Goal: Task Accomplishment & Management: Manage account settings

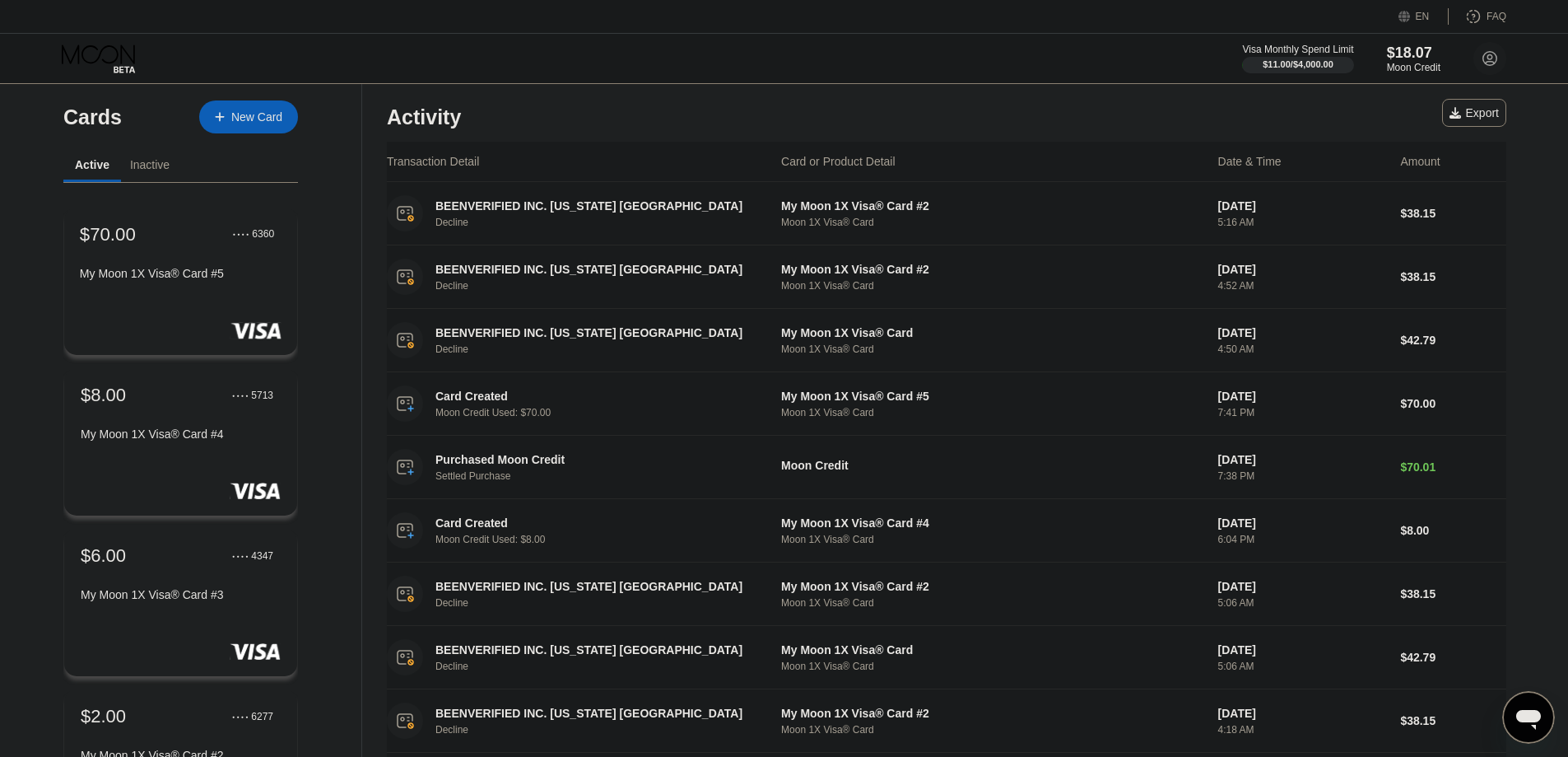
click at [239, 240] on div "● ● ● ● 6360" at bounding box center [253, 234] width 41 height 11
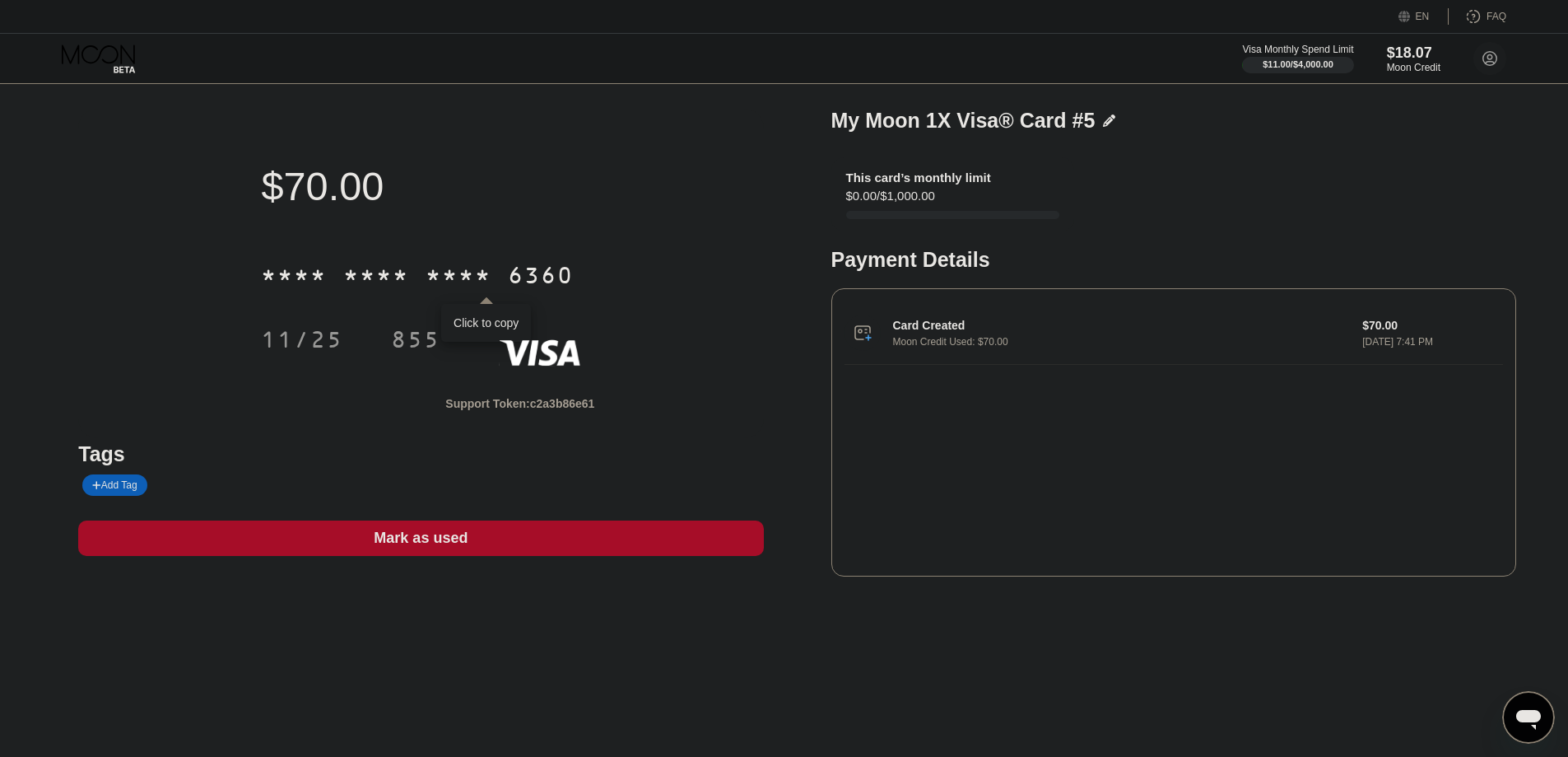
click at [329, 277] on div "* * * * * * * * * * * * 6360" at bounding box center [416, 275] width 333 height 41
click at [300, 335] on div "11/25" at bounding box center [302, 342] width 82 height 26
click at [411, 339] on div "855" at bounding box center [416, 342] width 49 height 26
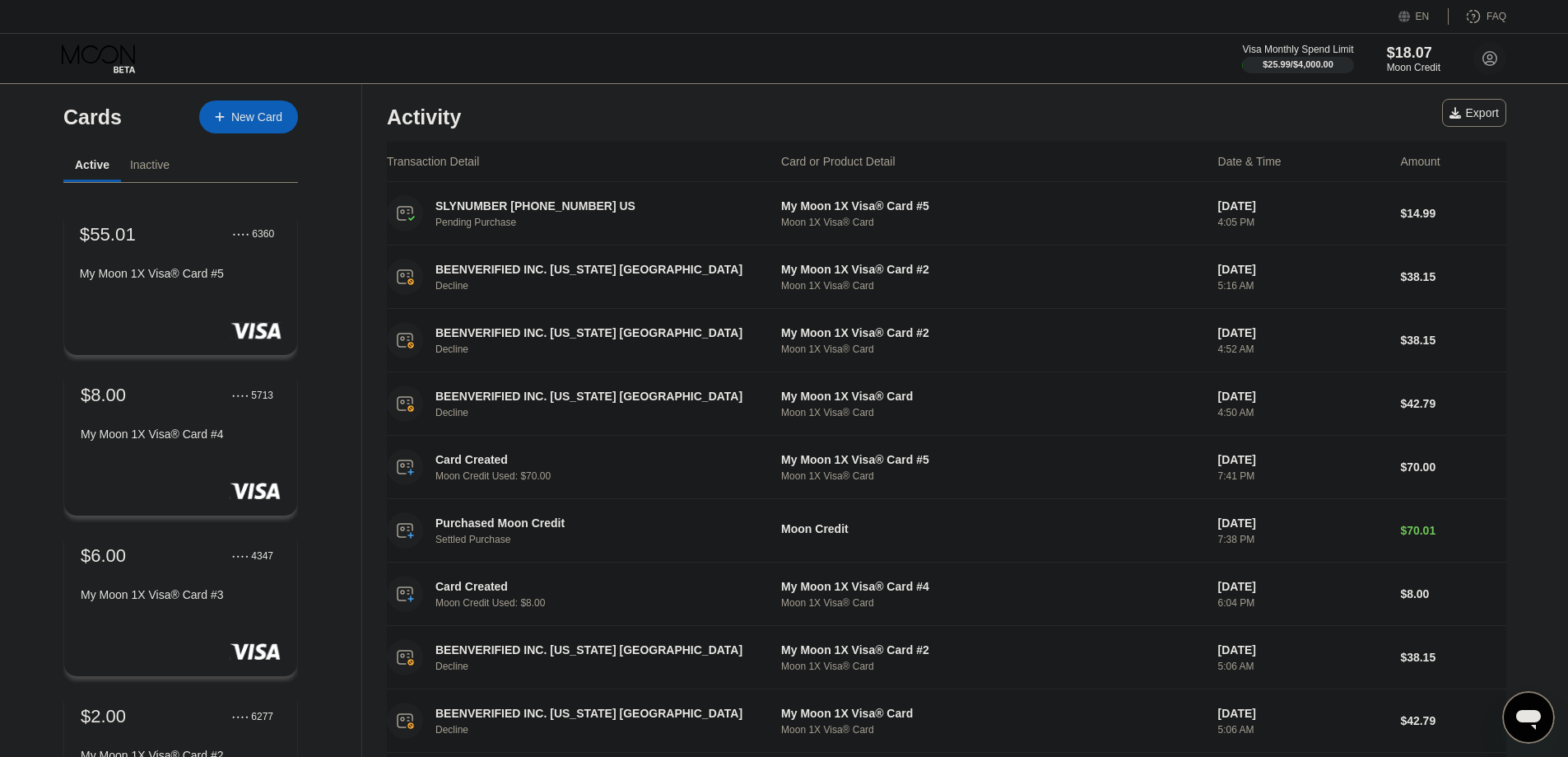
click at [229, 221] on div "$55.01 ● ● ● ● 6360 My Moon 1X Visa® Card #5" at bounding box center [181, 282] width 236 height 149
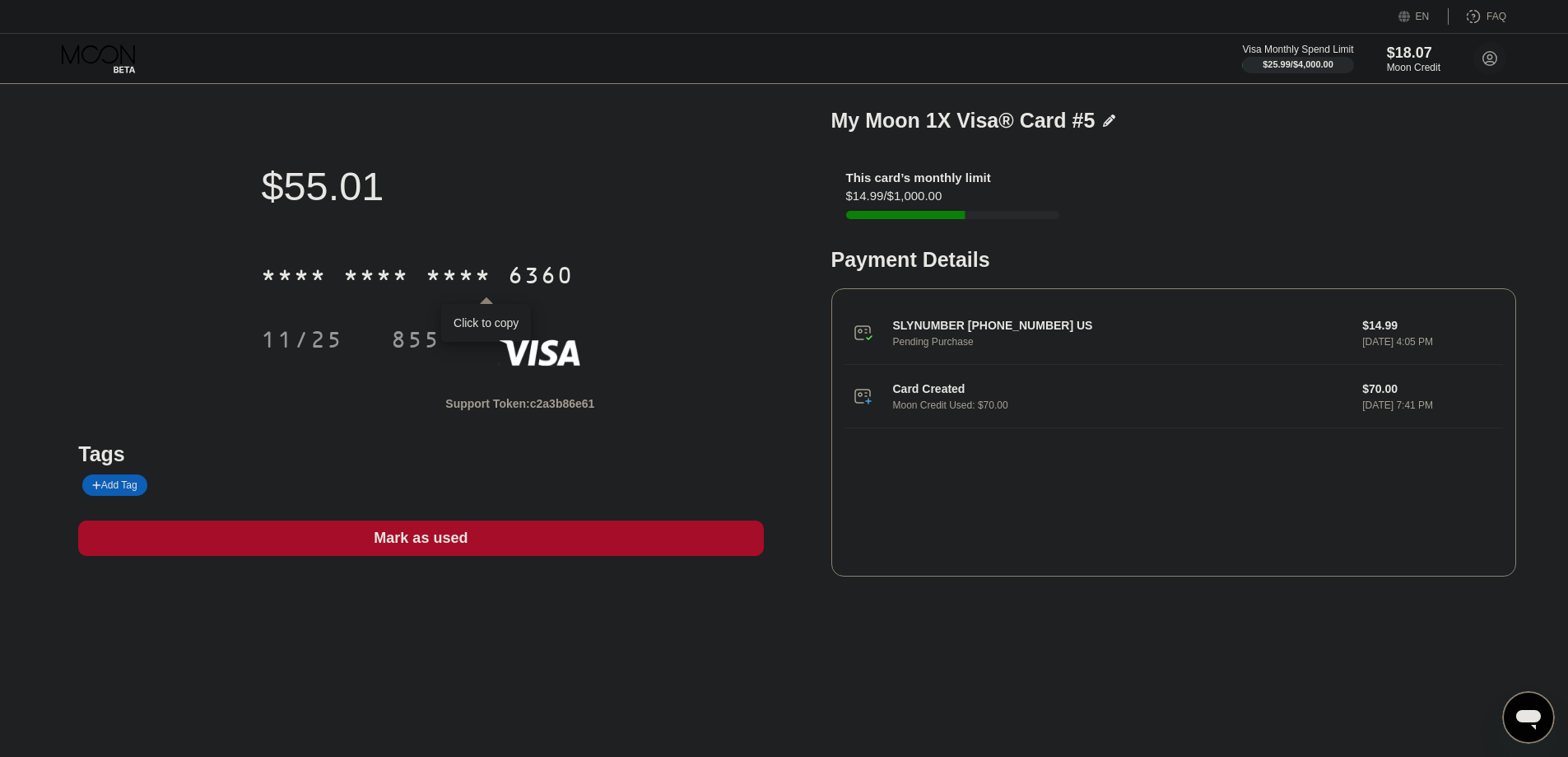
click at [406, 284] on div "* * * *" at bounding box center [375, 278] width 66 height 26
click at [311, 341] on div "11/25" at bounding box center [302, 342] width 82 height 26
click at [434, 341] on div "855" at bounding box center [416, 342] width 49 height 26
